Goal: Find specific page/section: Find specific page/section

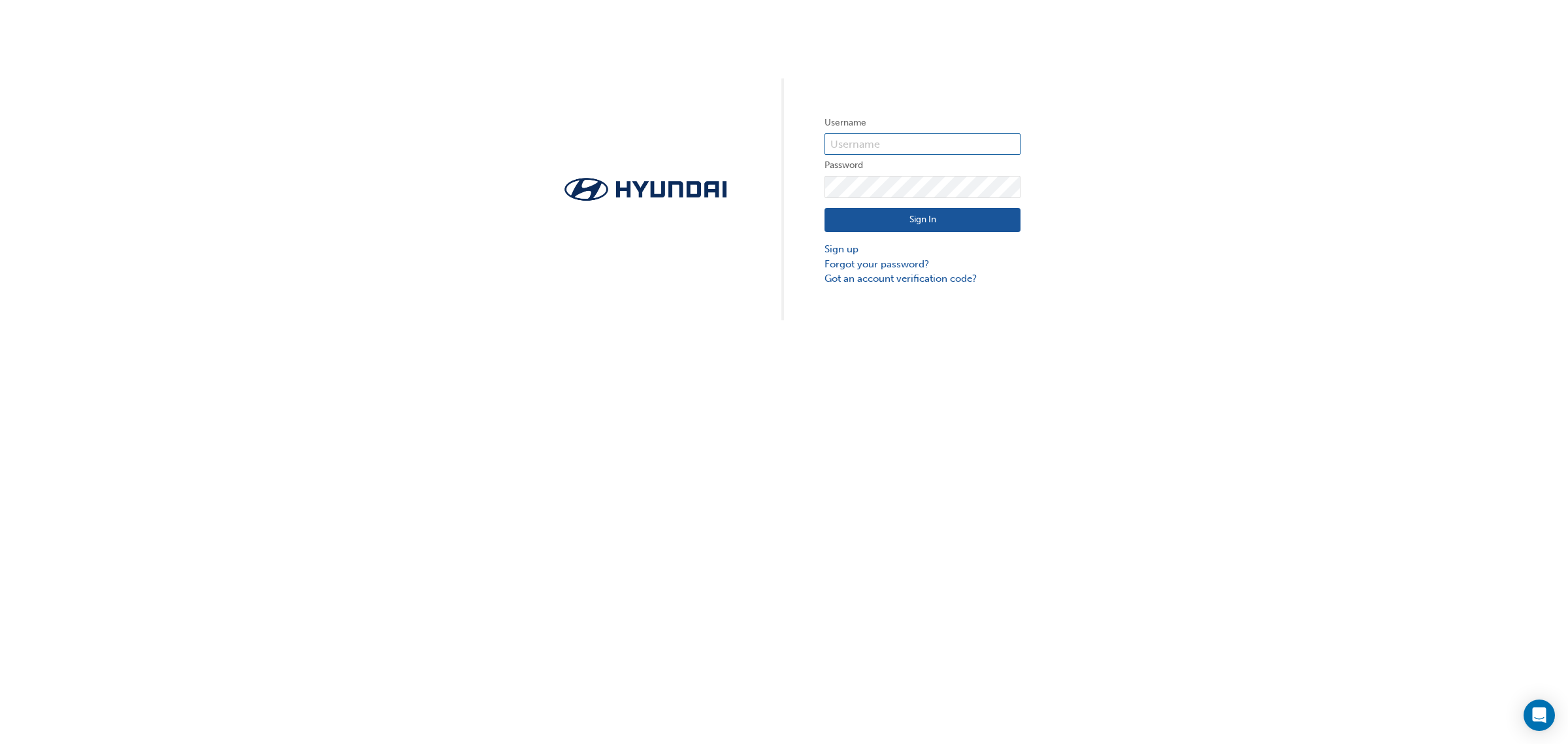
type input "23136"
click at [962, 219] on button "Sign In" at bounding box center [923, 220] width 196 height 25
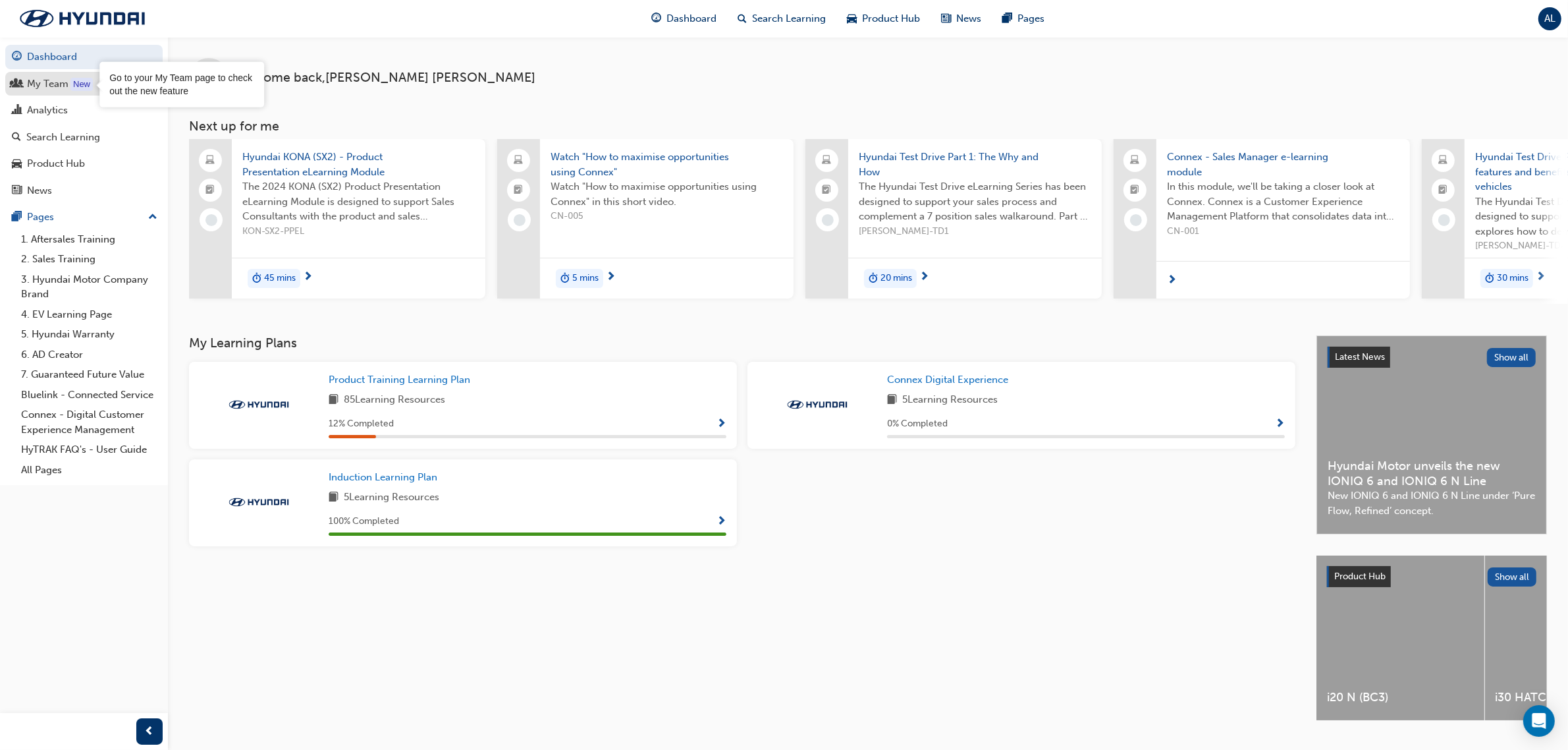
click at [72, 84] on div "New" at bounding box center [81, 84] width 22 height 13
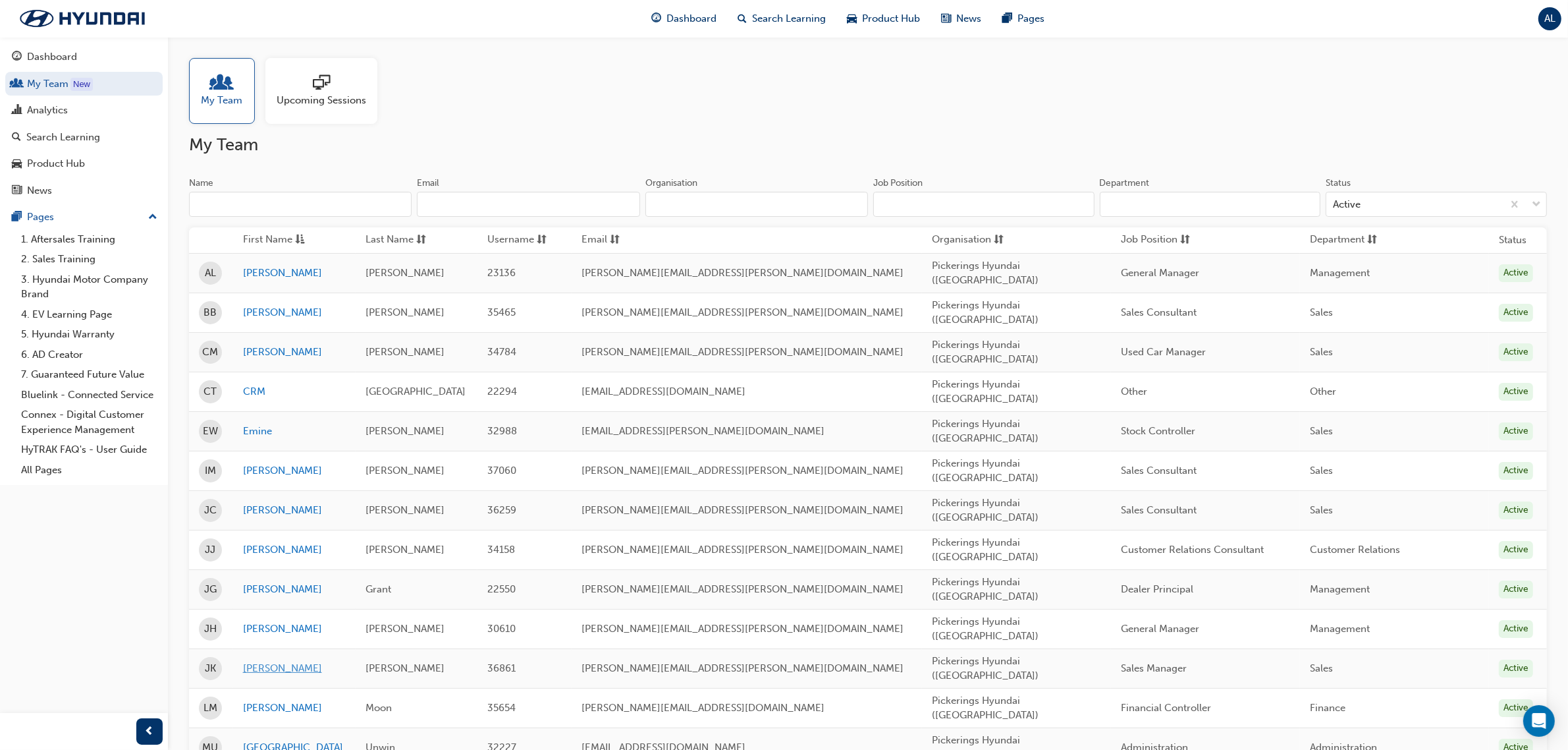
click at [259, 661] on link "[PERSON_NAME]" at bounding box center [295, 668] width 104 height 15
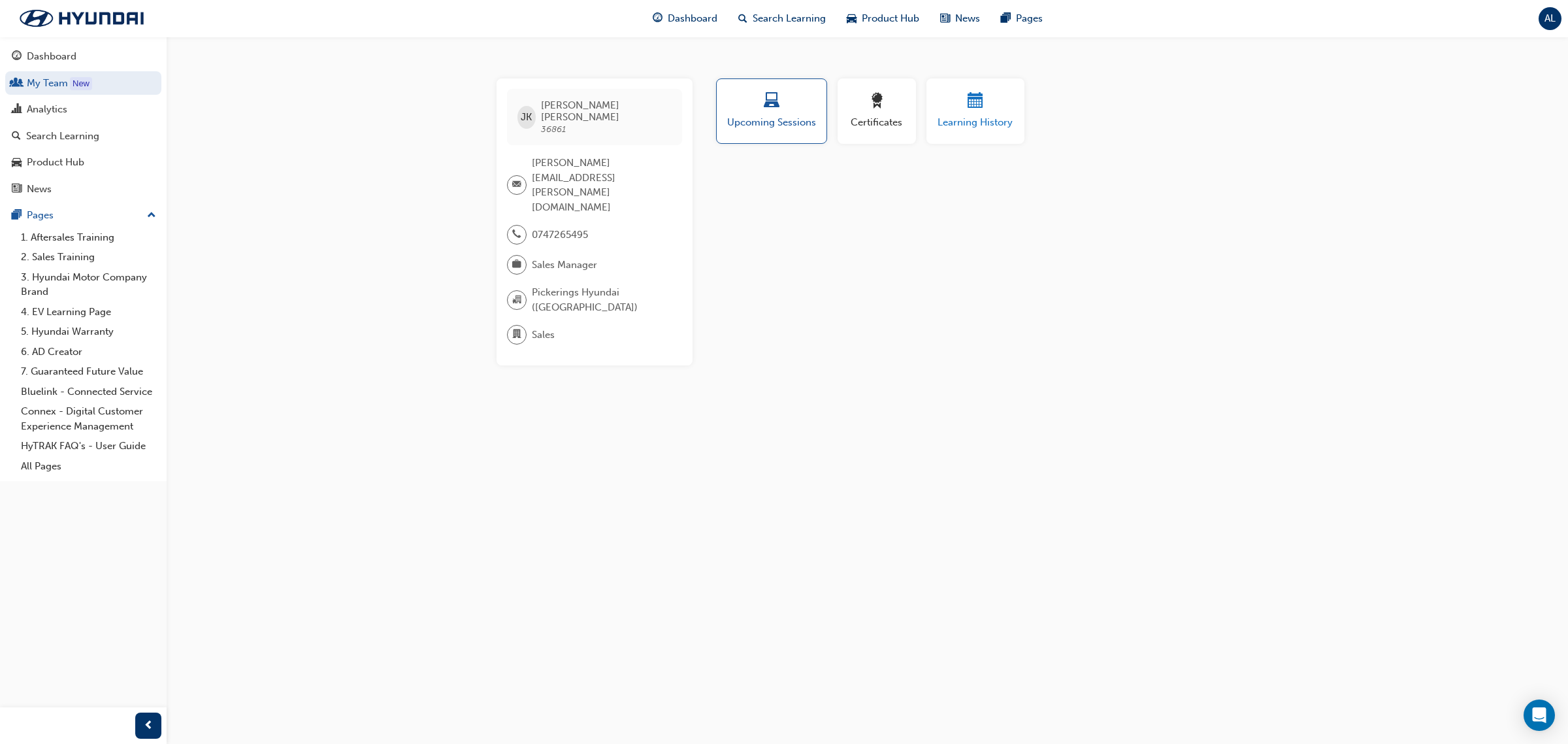
click at [979, 115] on span "Learning History" at bounding box center [976, 123] width 78 height 15
click at [679, 13] on span "Dashboard" at bounding box center [693, 19] width 50 height 15
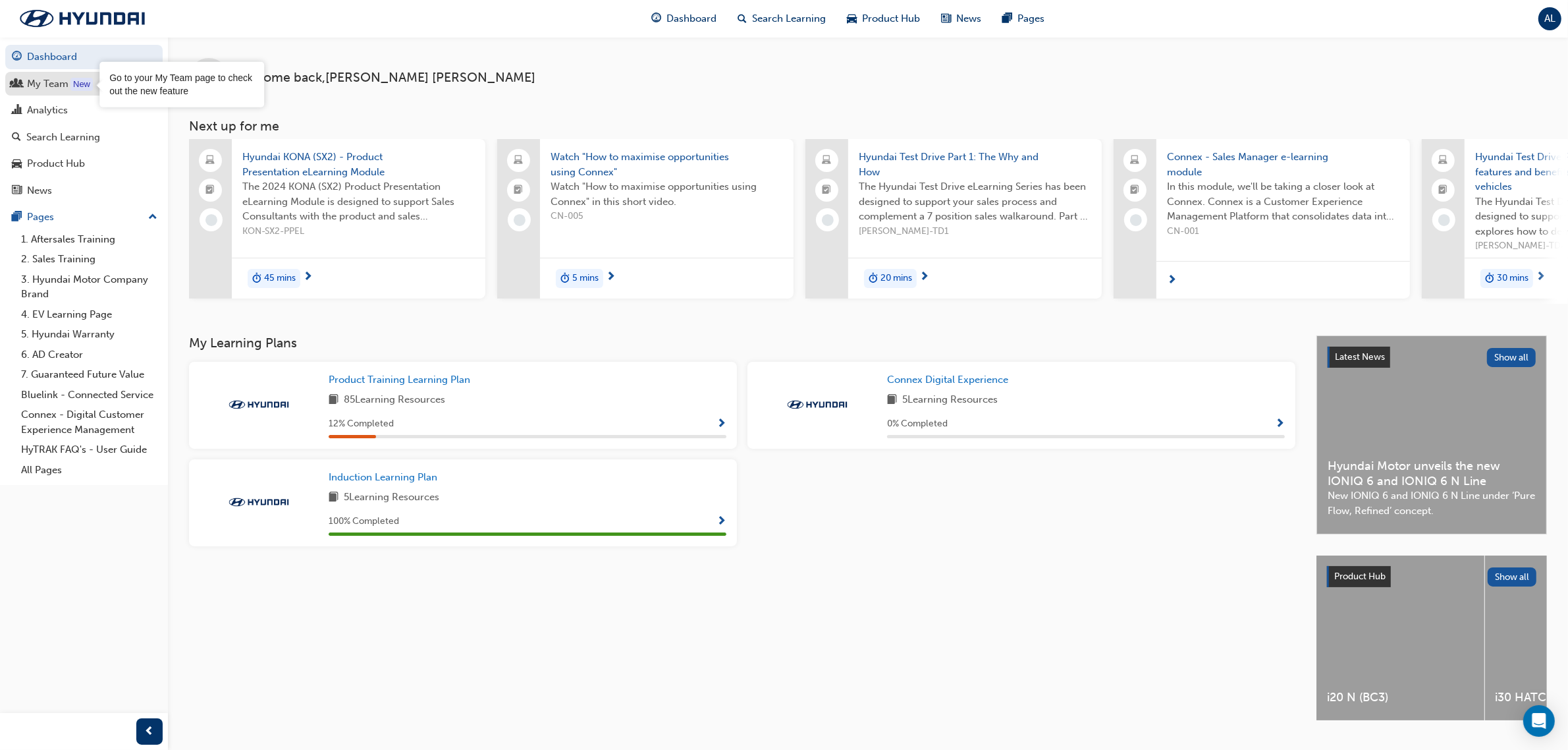
click at [74, 87] on div "New" at bounding box center [81, 84] width 22 height 13
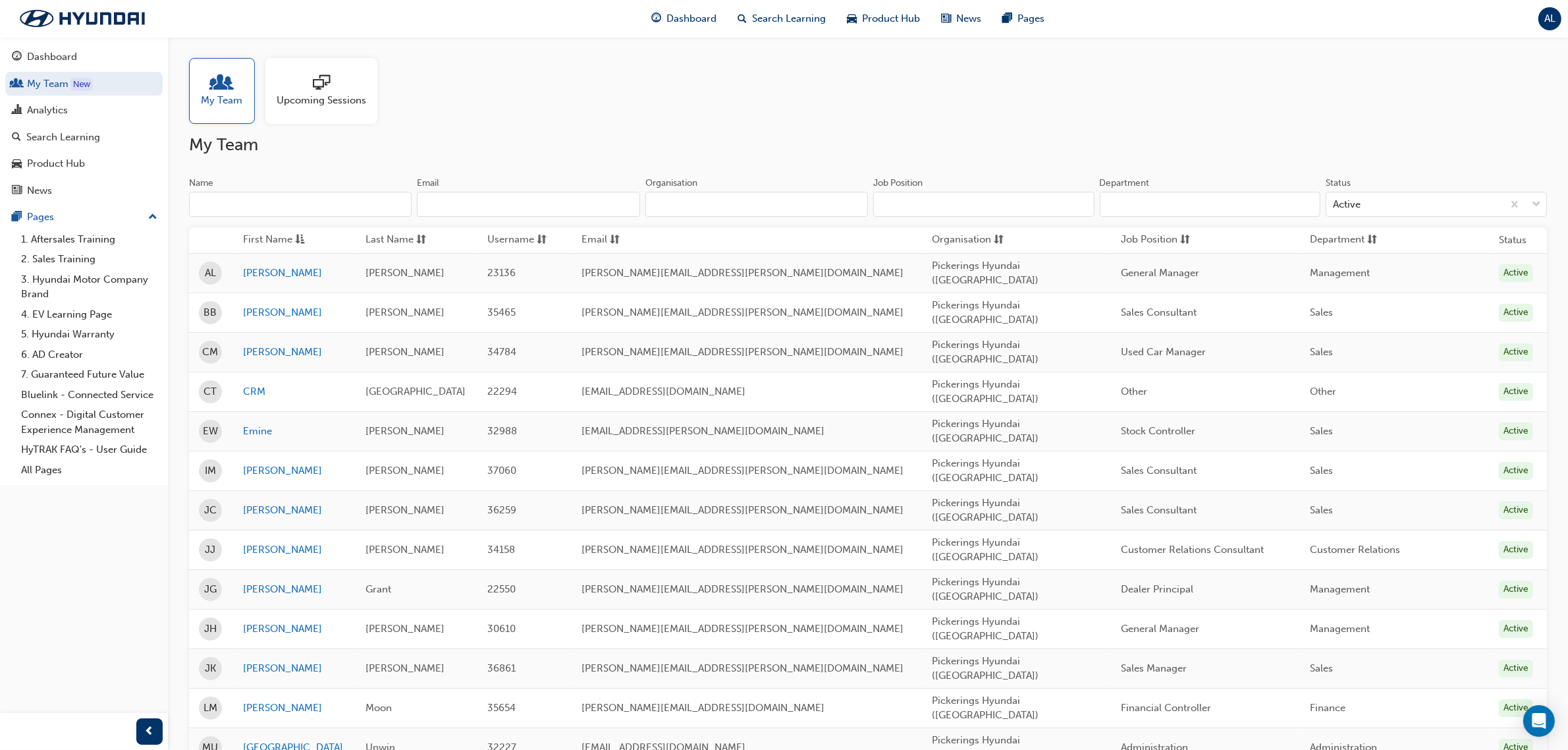
scroll to position [82, 0]
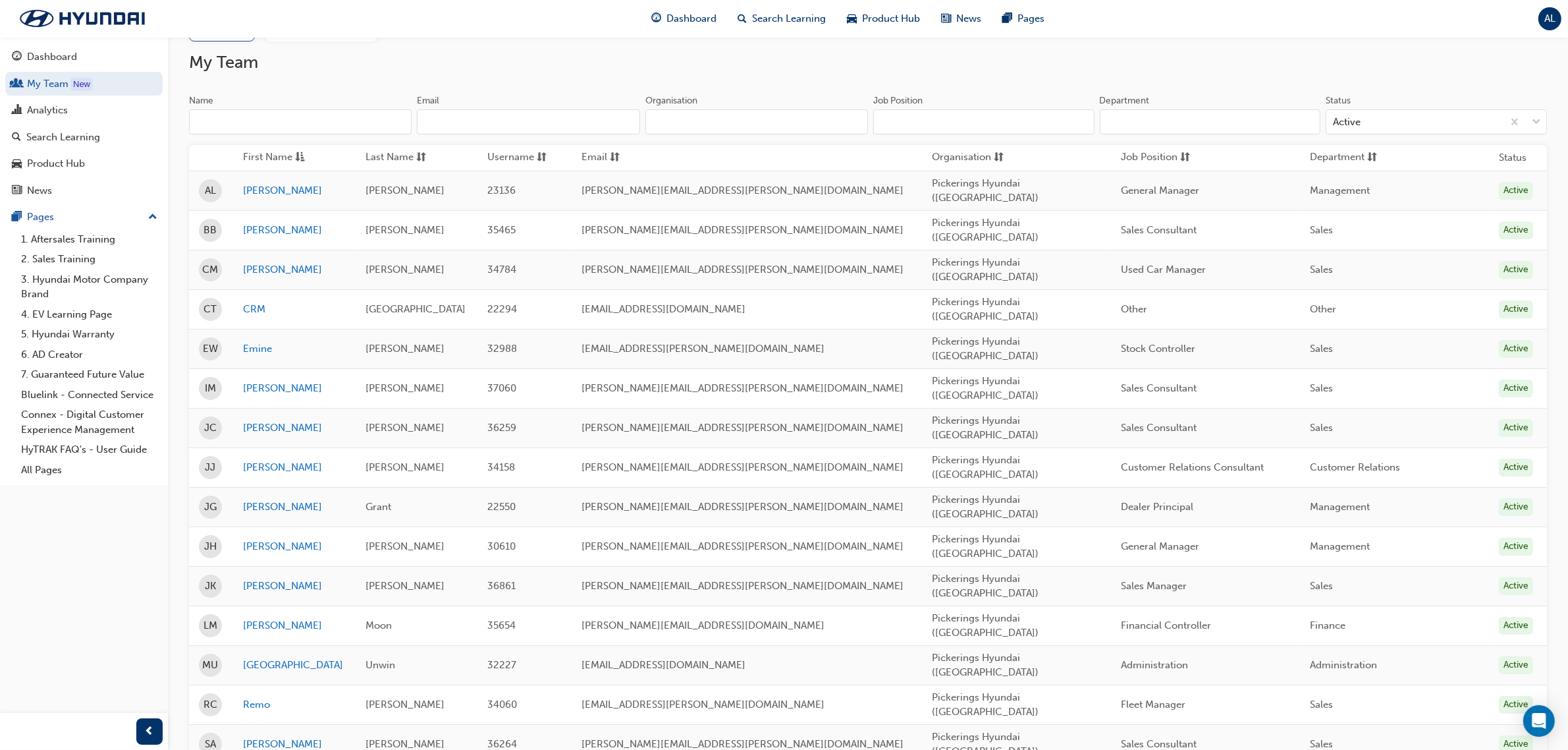
click at [1504, 577] on div "Active" at bounding box center [1516, 586] width 34 height 18
click at [1505, 577] on div "Active" at bounding box center [1516, 586] width 34 height 18
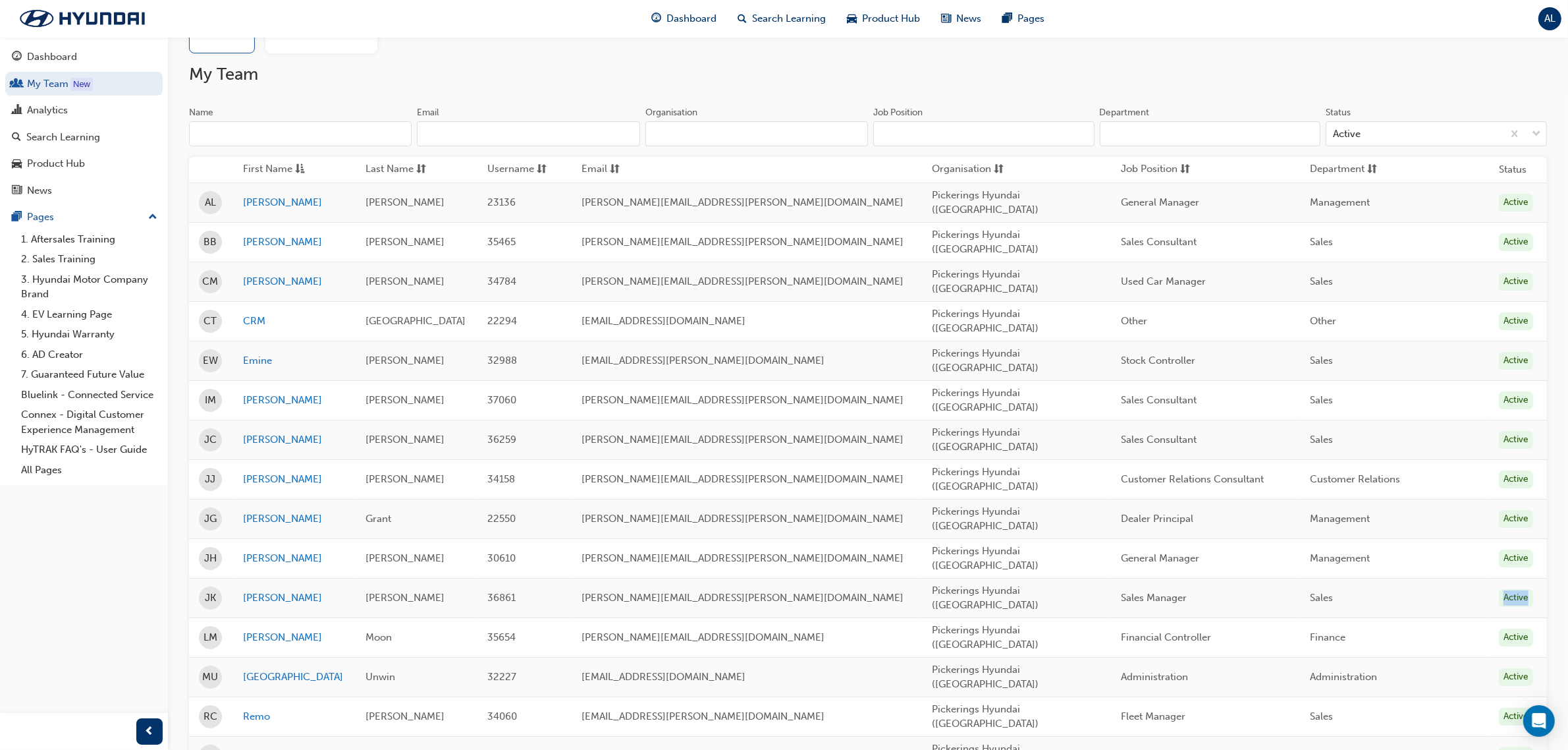
scroll to position [99, 0]
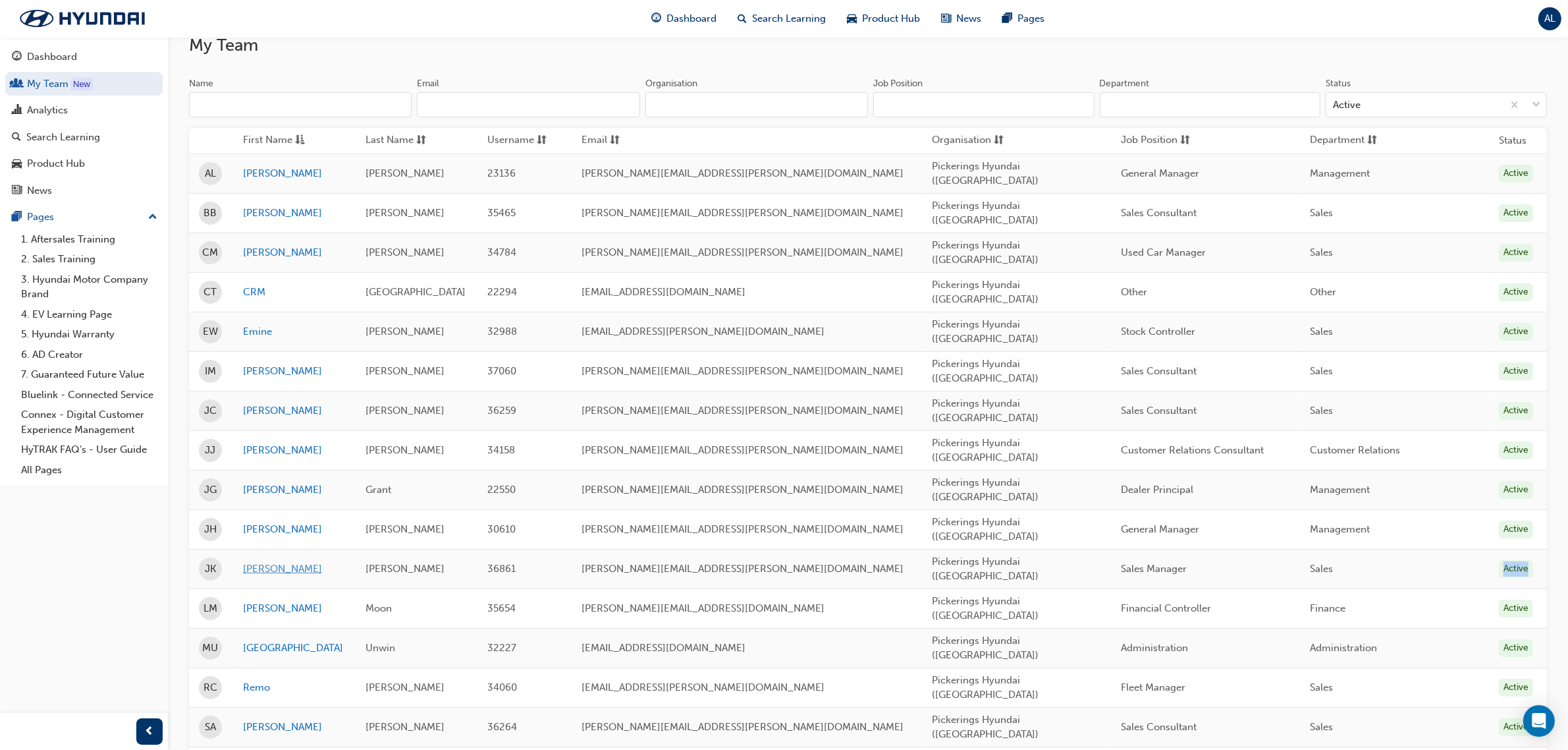
click at [268, 561] on link "[PERSON_NAME]" at bounding box center [295, 568] width 104 height 15
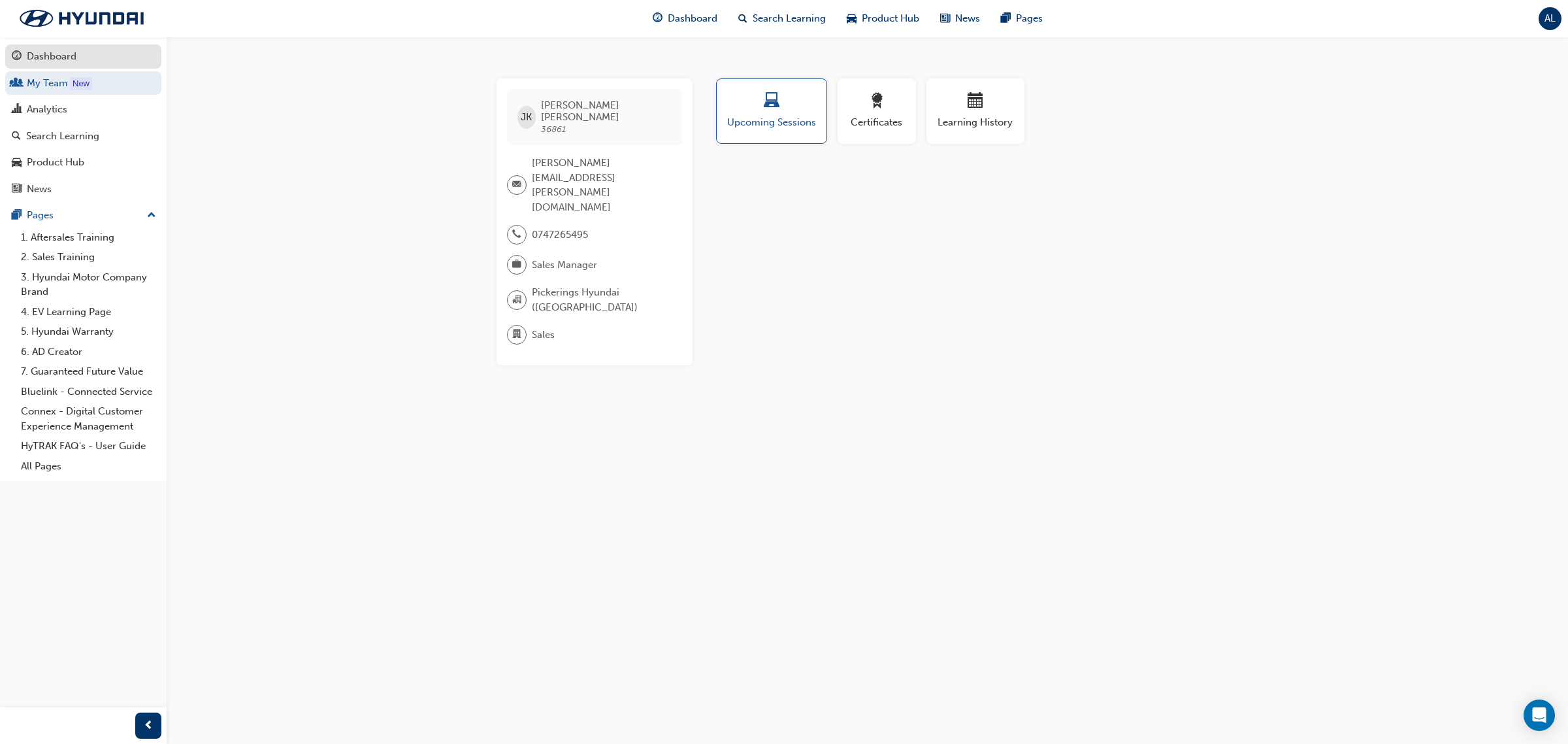
click at [57, 51] on div "Dashboard" at bounding box center [51, 56] width 50 height 15
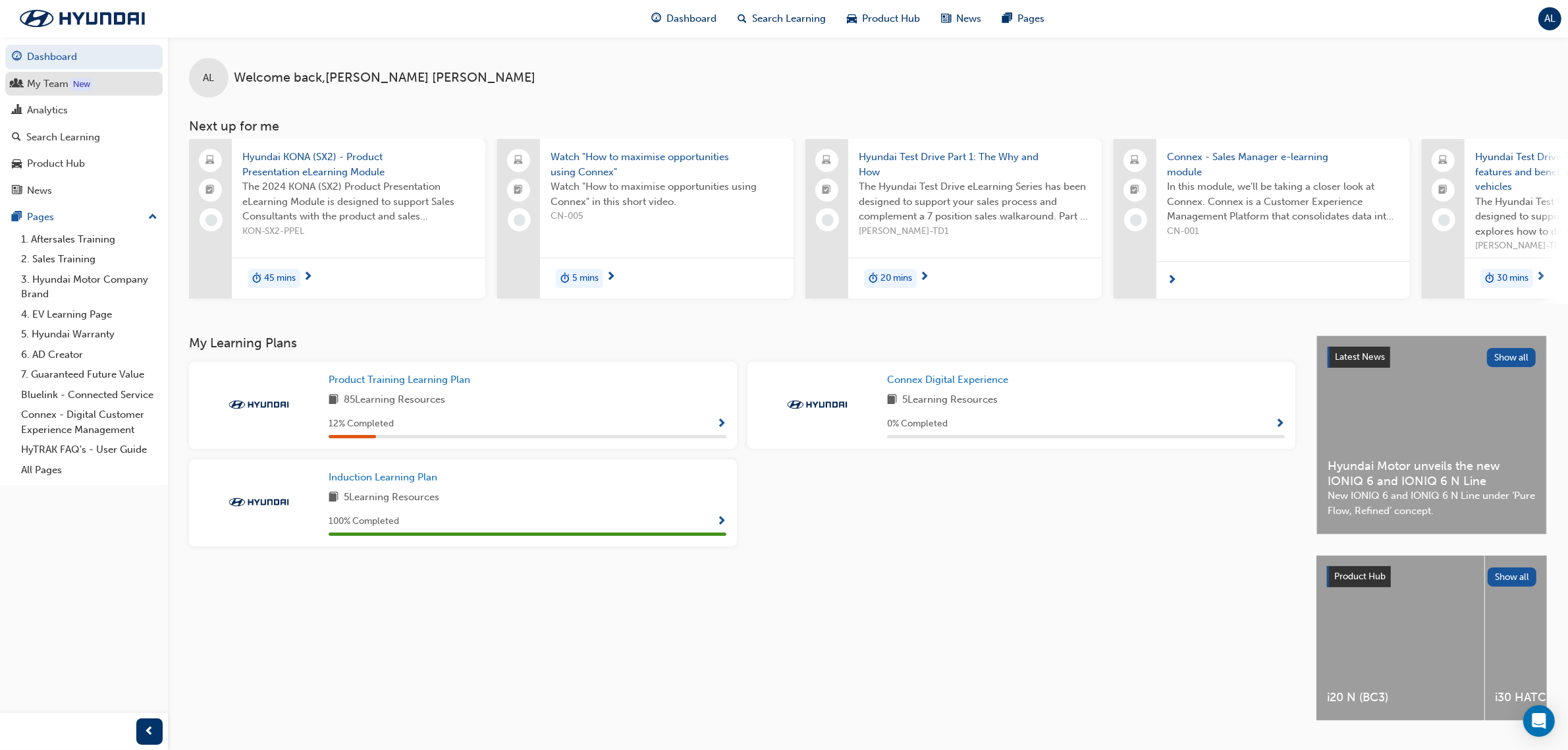
click at [38, 78] on div "My Team" at bounding box center [47, 83] width 41 height 15
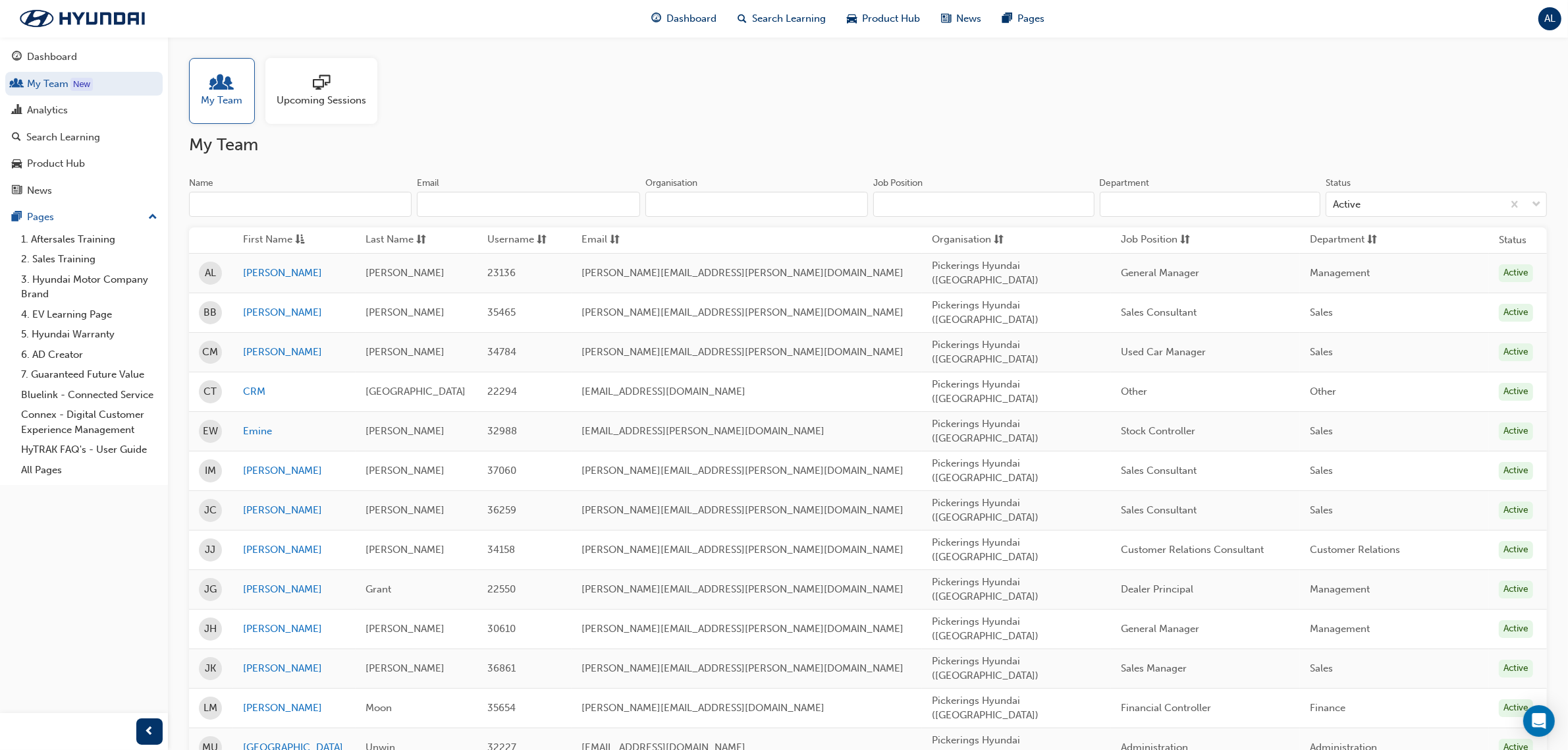
click at [228, 200] on input "Name" at bounding box center [300, 204] width 223 height 25
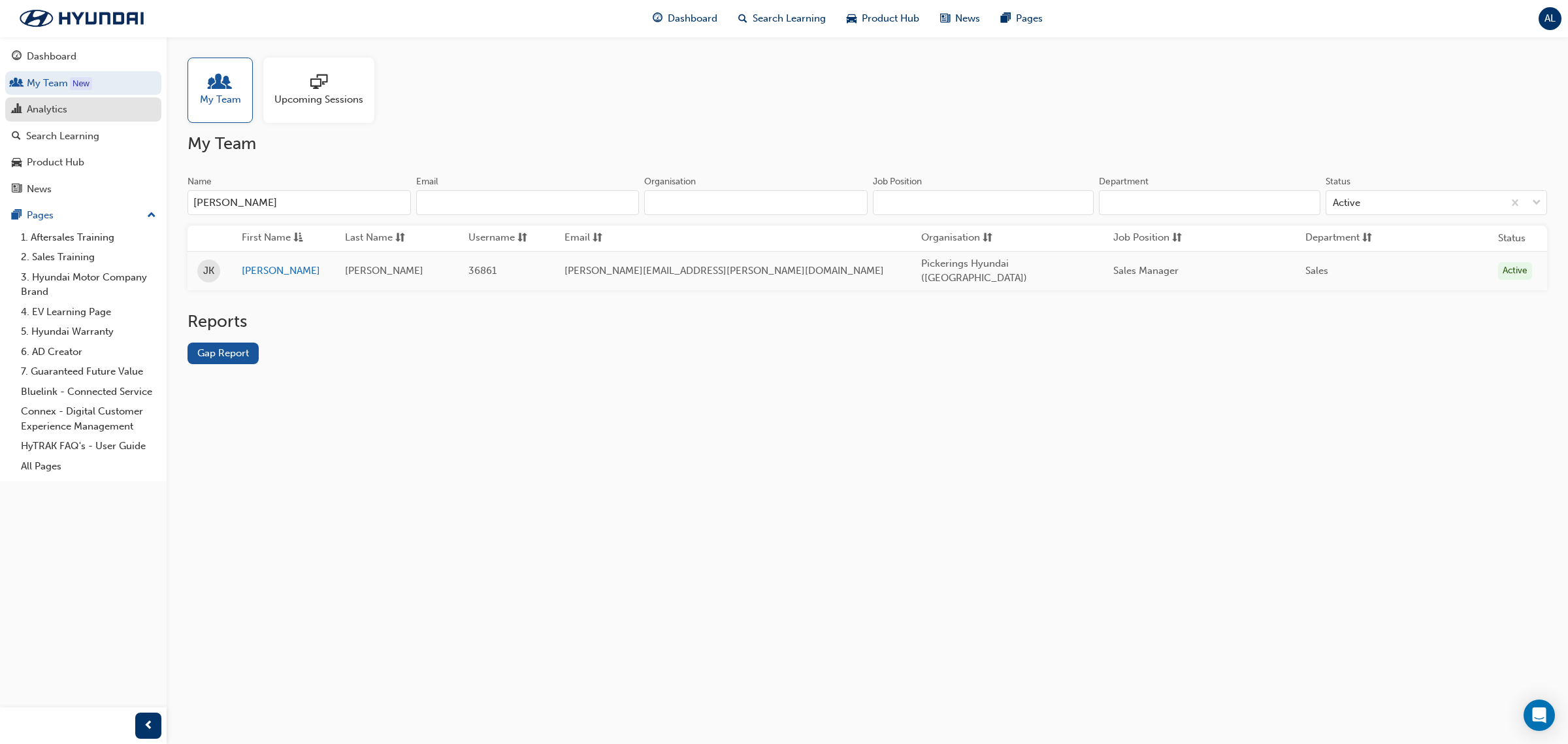
type input "[PERSON_NAME]"
click at [72, 113] on div "Analytics" at bounding box center [83, 109] width 143 height 16
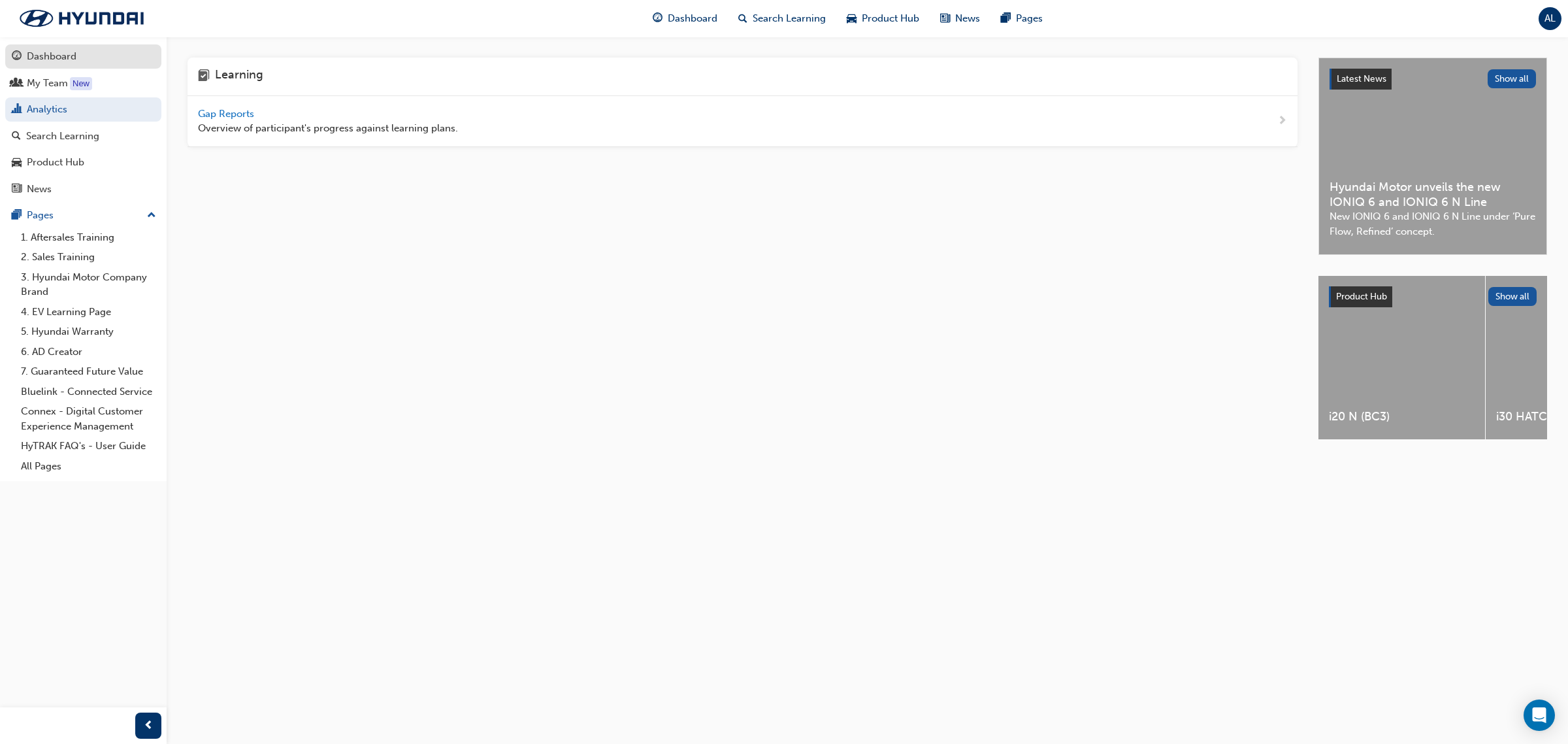
click at [46, 53] on div "Dashboard" at bounding box center [51, 56] width 50 height 15
